Goal: Task Accomplishment & Management: Use online tool/utility

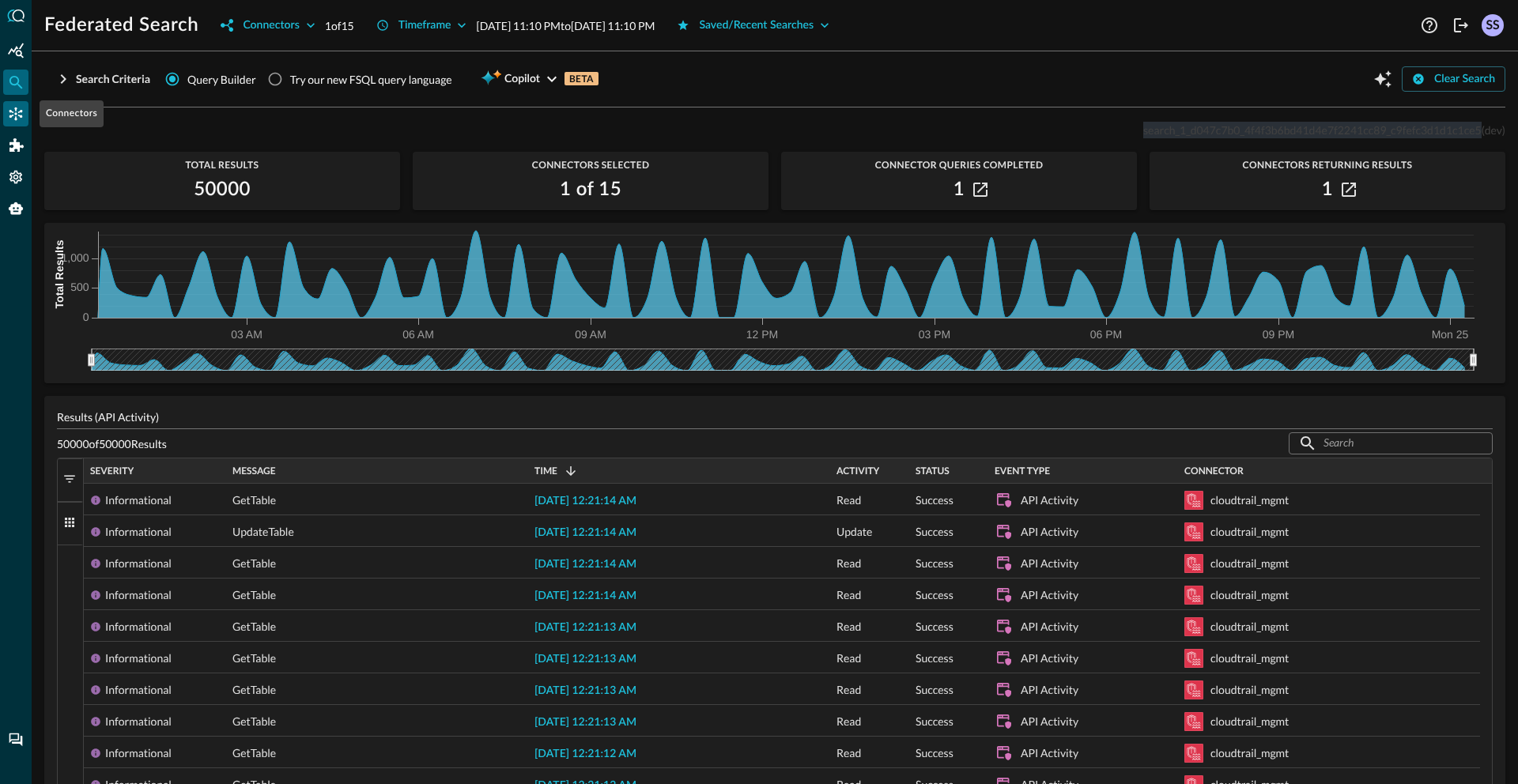
click at [14, 114] on icon "Connectors" at bounding box center [16, 113] width 16 height 16
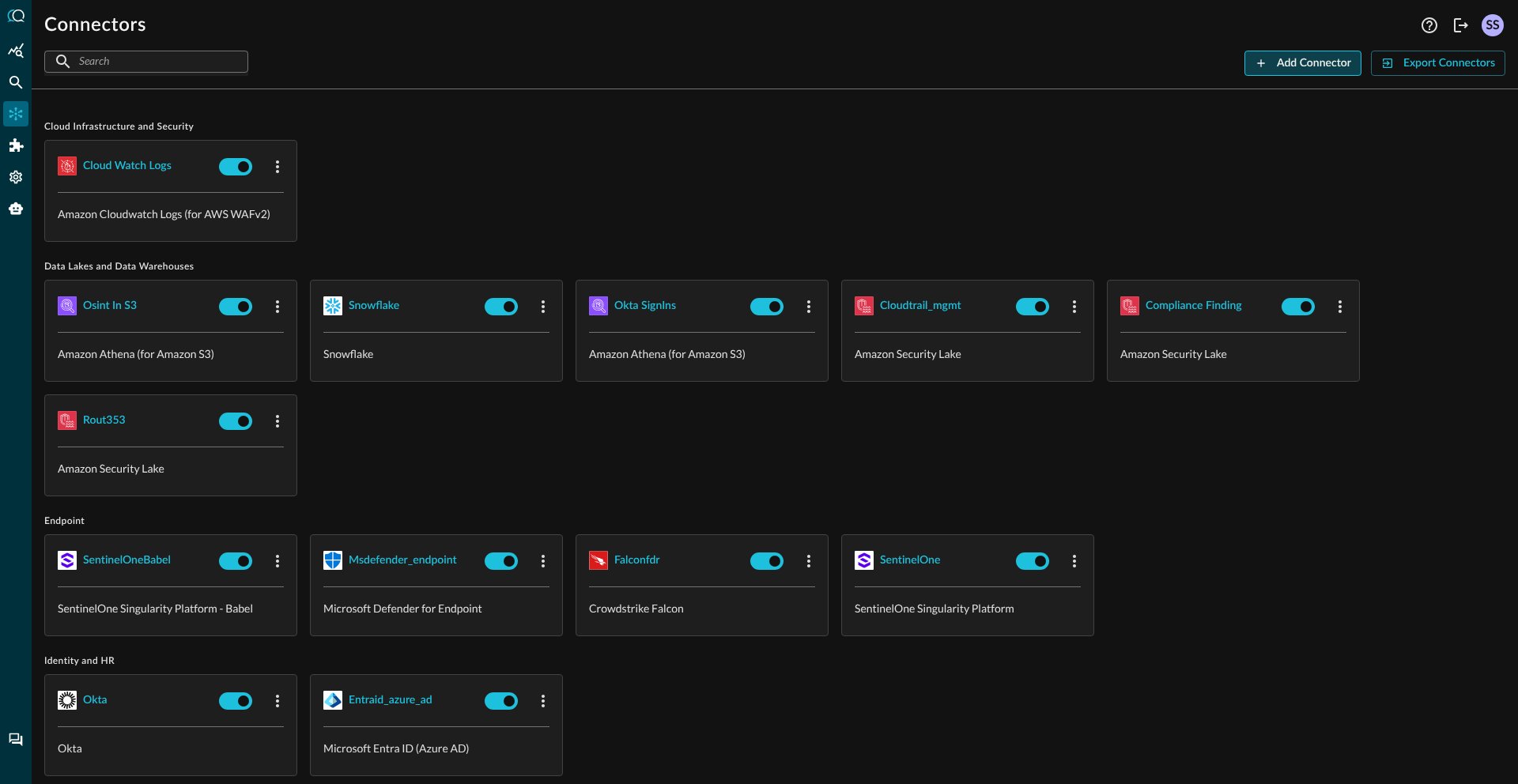
click at [1289, 71] on div "Add Connector" at bounding box center [1314, 63] width 74 height 19
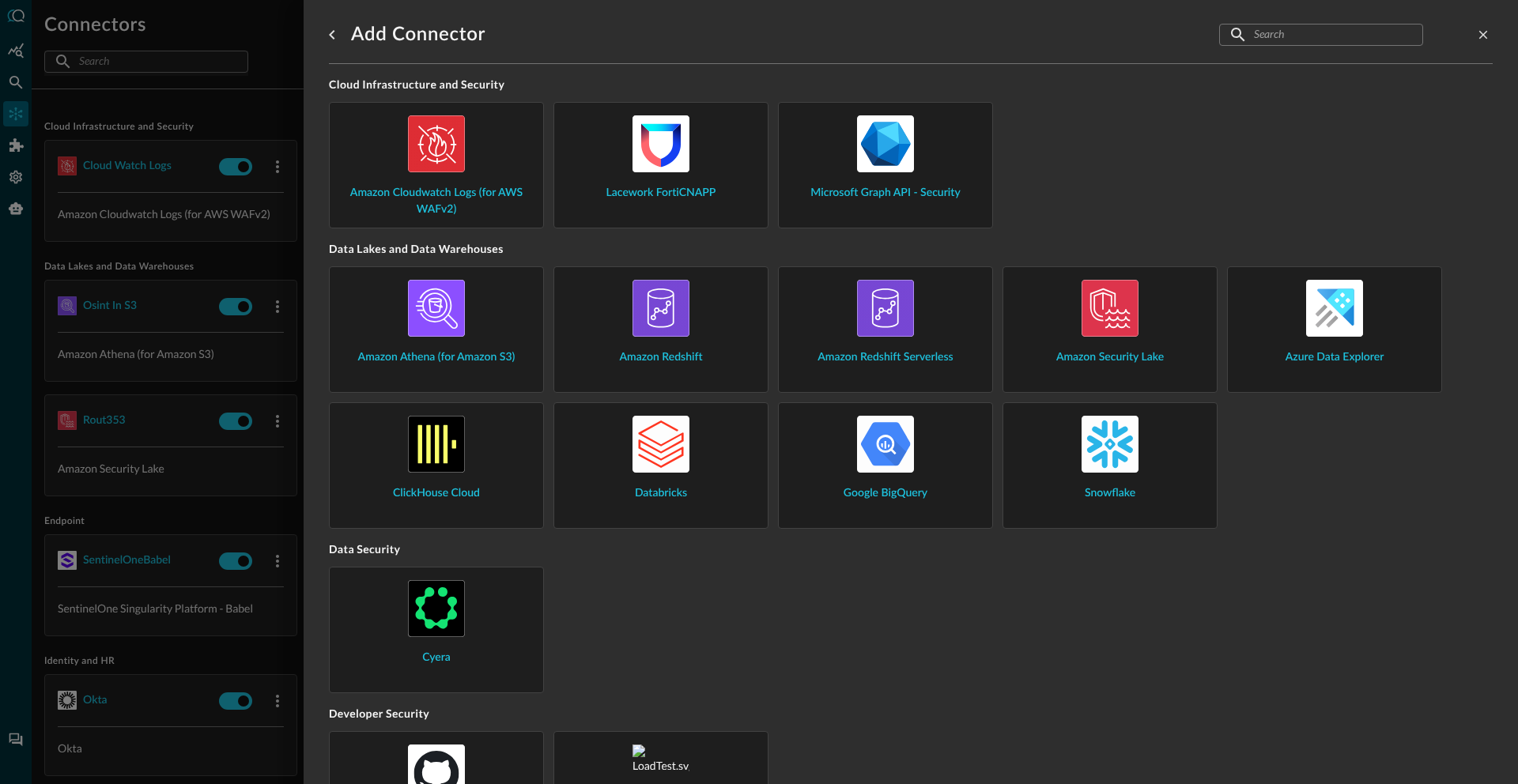
click at [1337, 40] on input "text" at bounding box center [1319, 34] width 133 height 30
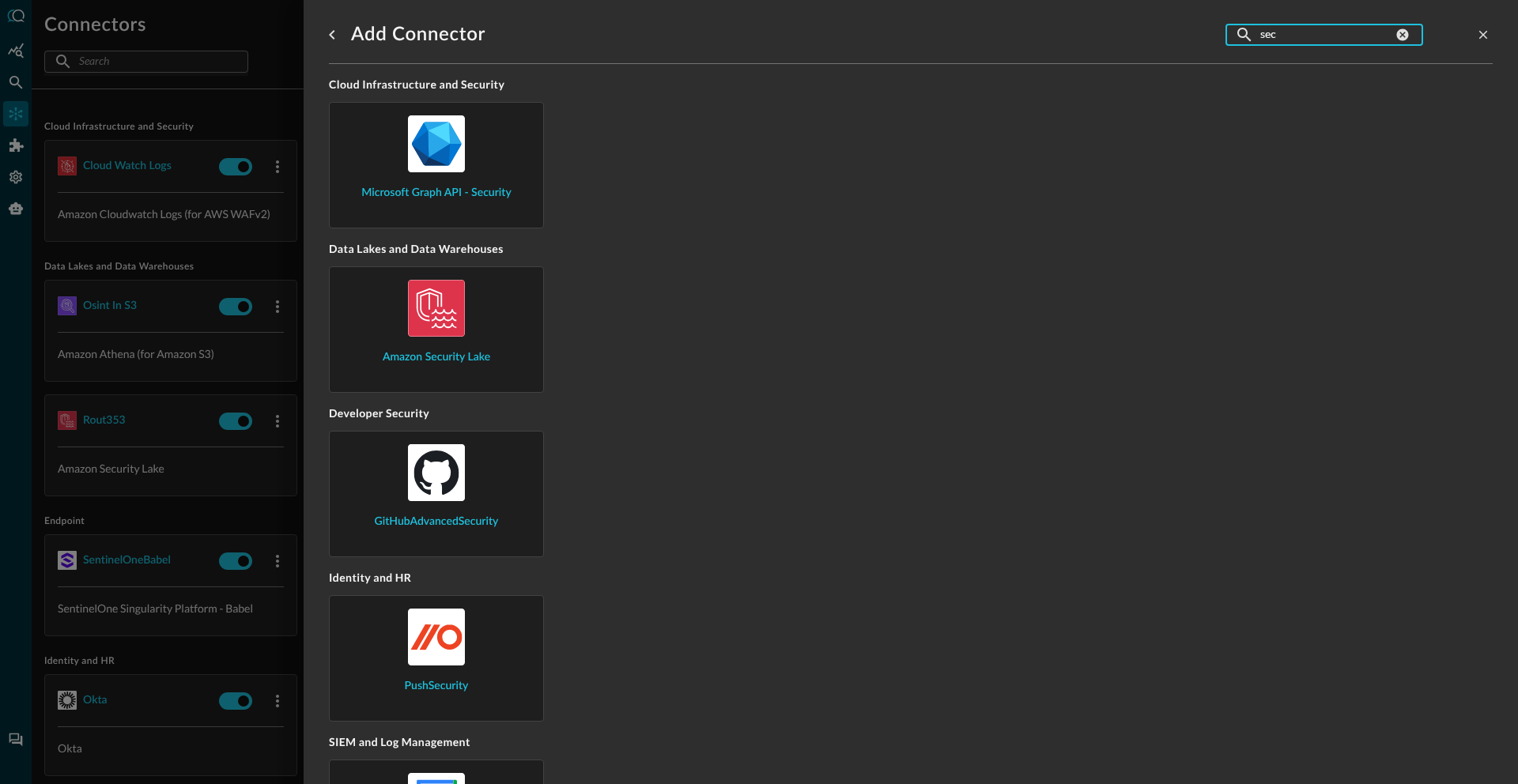
type input "sec"
click at [450, 341] on div "Amazon Security Lake" at bounding box center [436, 323] width 188 height 86
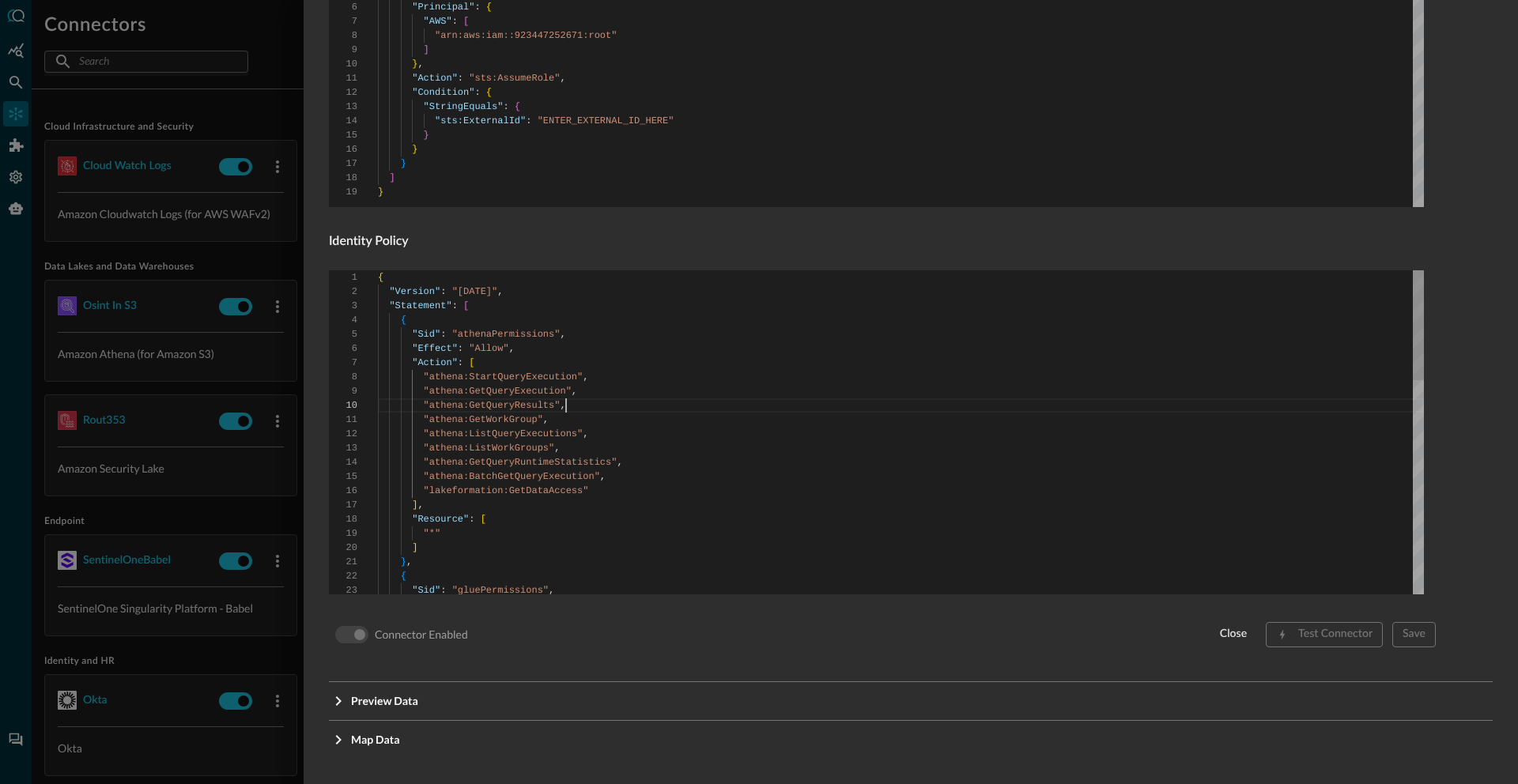
scroll to position [128, 188]
click at [747, 408] on div ""athena:GetQueryExecution" , "athena:GetQueryResults" , "athena:GetWorkGroup" ,…" at bounding box center [900, 746] width 1046 height 953
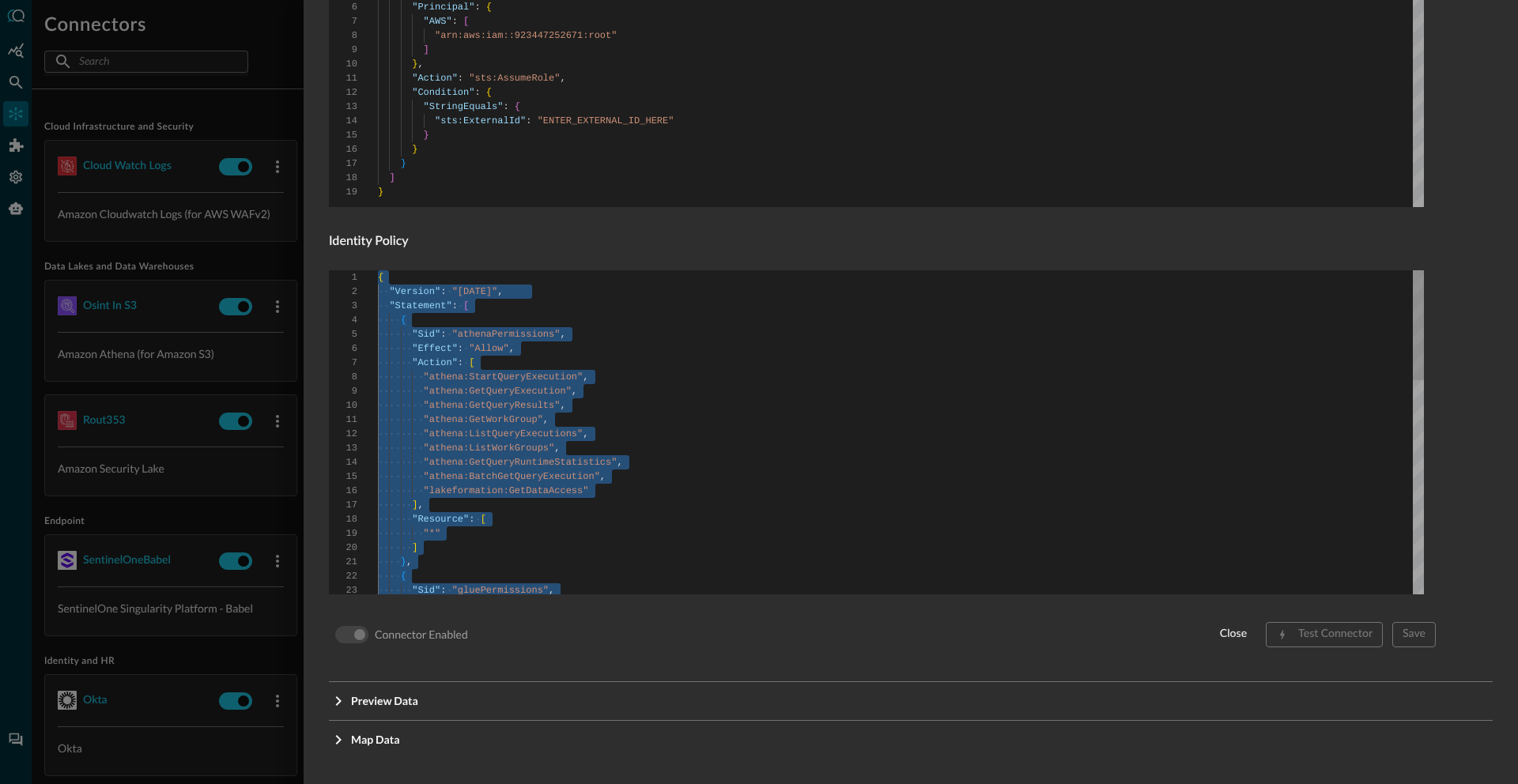
type textarea ""athena:GetWorkGroup", "athena:ListQueryExecutions", "athena:ListWorkGroups", "…"
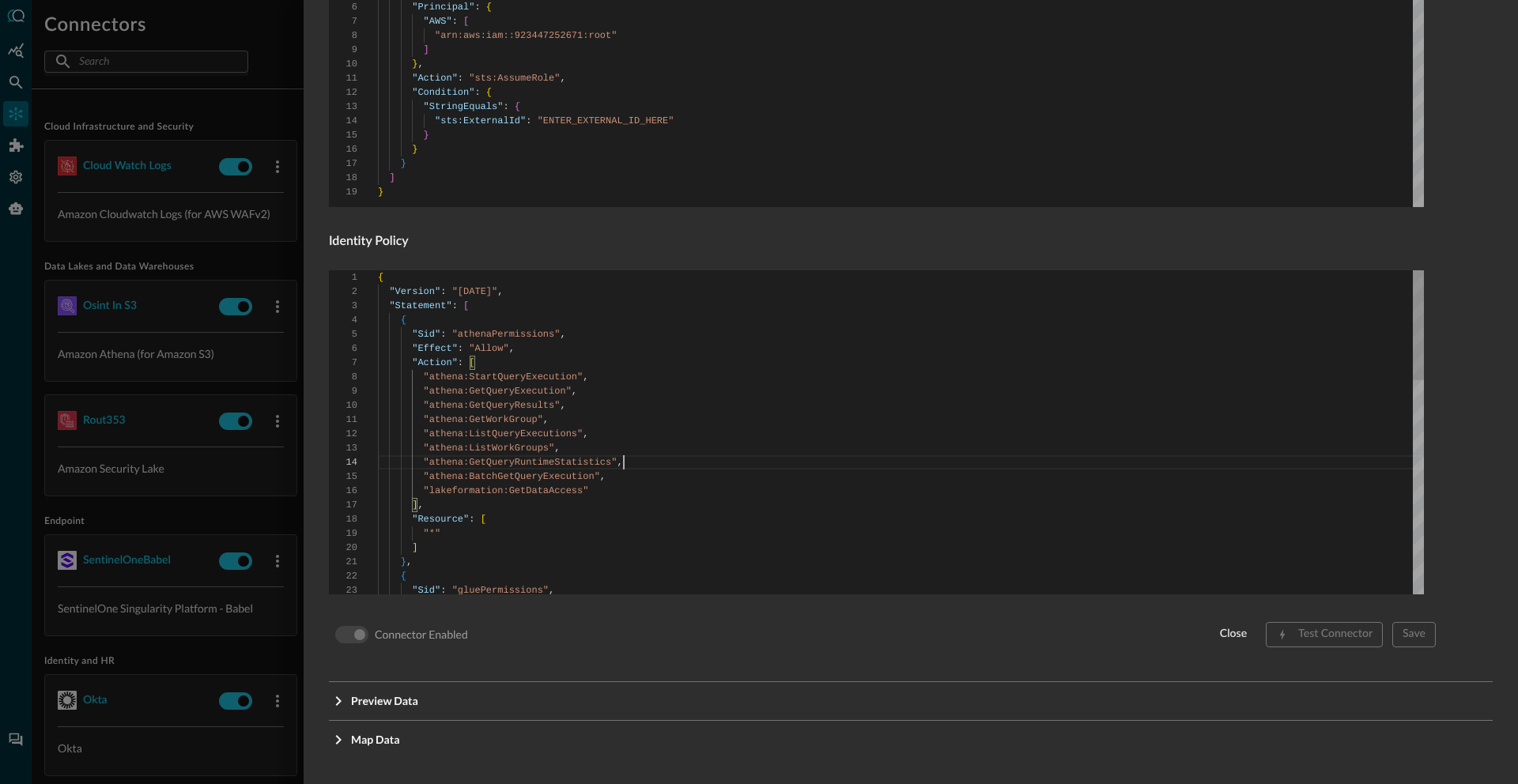
click at [744, 465] on div ""athena:GetQueryExecution" , "athena:GetQueryResults" , "athena:GetWorkGroup" ,…" at bounding box center [900, 746] width 1046 height 953
